Goal: Task Accomplishment & Management: Manage account settings

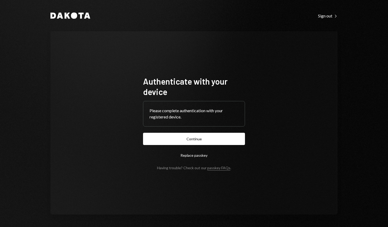
click at [328, 13] on link "Sign out Right Caret" at bounding box center [328, 16] width 20 height 6
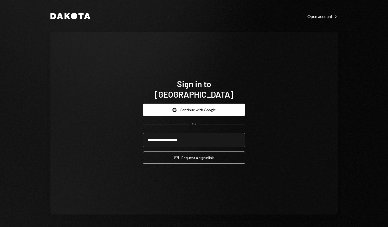
type input "**********"
click at [194, 152] on button "Email Request a sign in link" at bounding box center [194, 157] width 102 height 12
